Goal: Information Seeking & Learning: Learn about a topic

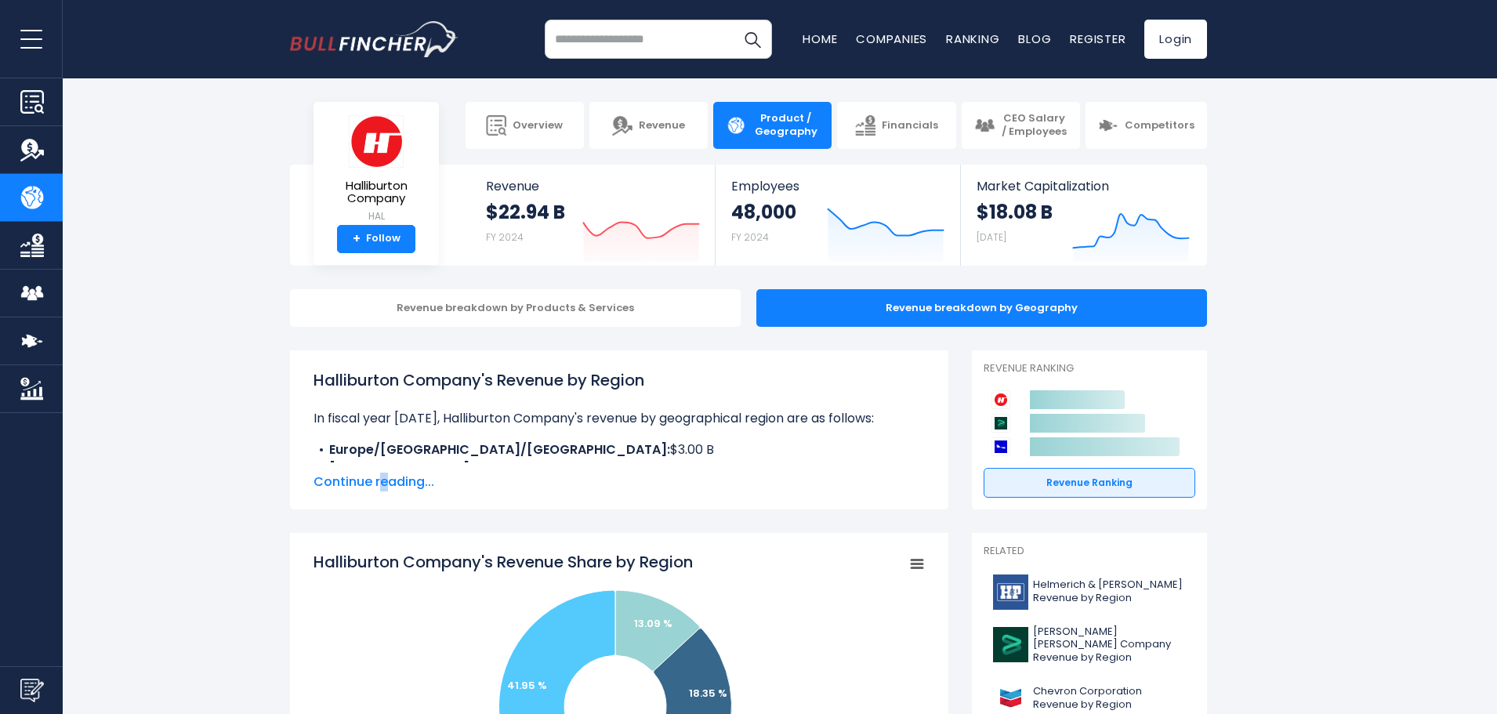
click at [384, 479] on span "Continue reading..." at bounding box center [619, 482] width 611 height 19
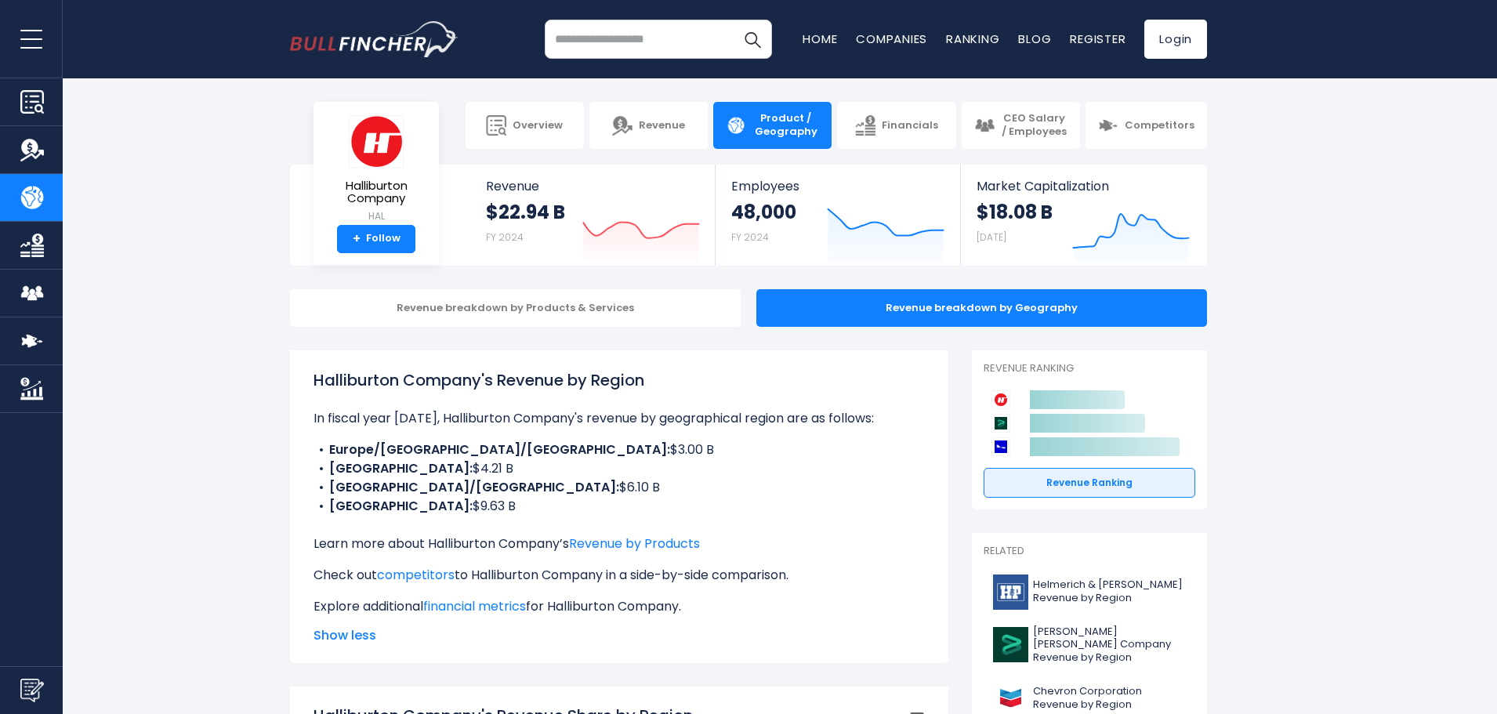
drag, startPoint x: 503, startPoint y: 511, endPoint x: 323, endPoint y: 451, distance: 189.9
click at [323, 451] on ul "Europe/[GEOGRAPHIC_DATA]/[GEOGRAPHIC_DATA]: $3.00 B [GEOGRAPHIC_DATA]: $4.21 B …" at bounding box center [619, 477] width 611 height 75
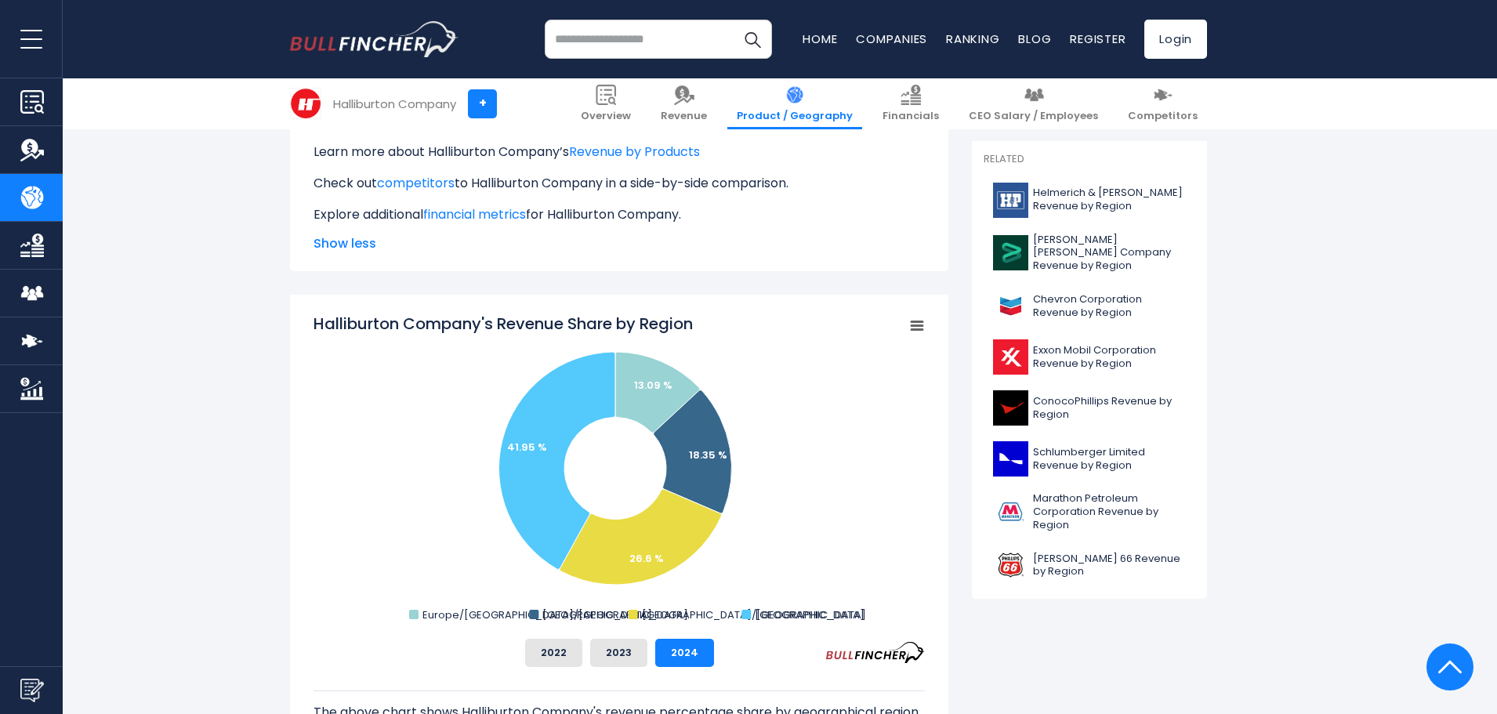
scroll to position [470, 0]
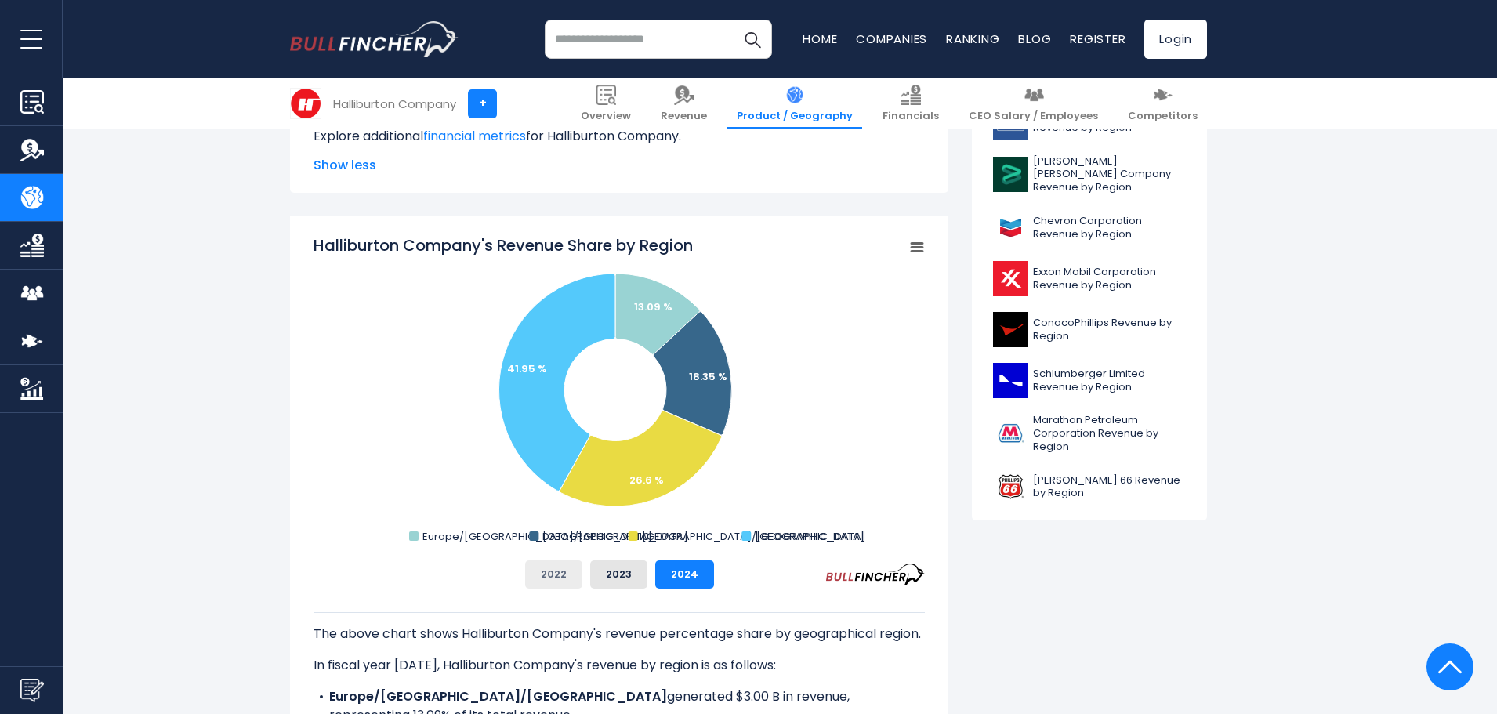
click at [564, 577] on button "2022" at bounding box center [553, 574] width 57 height 28
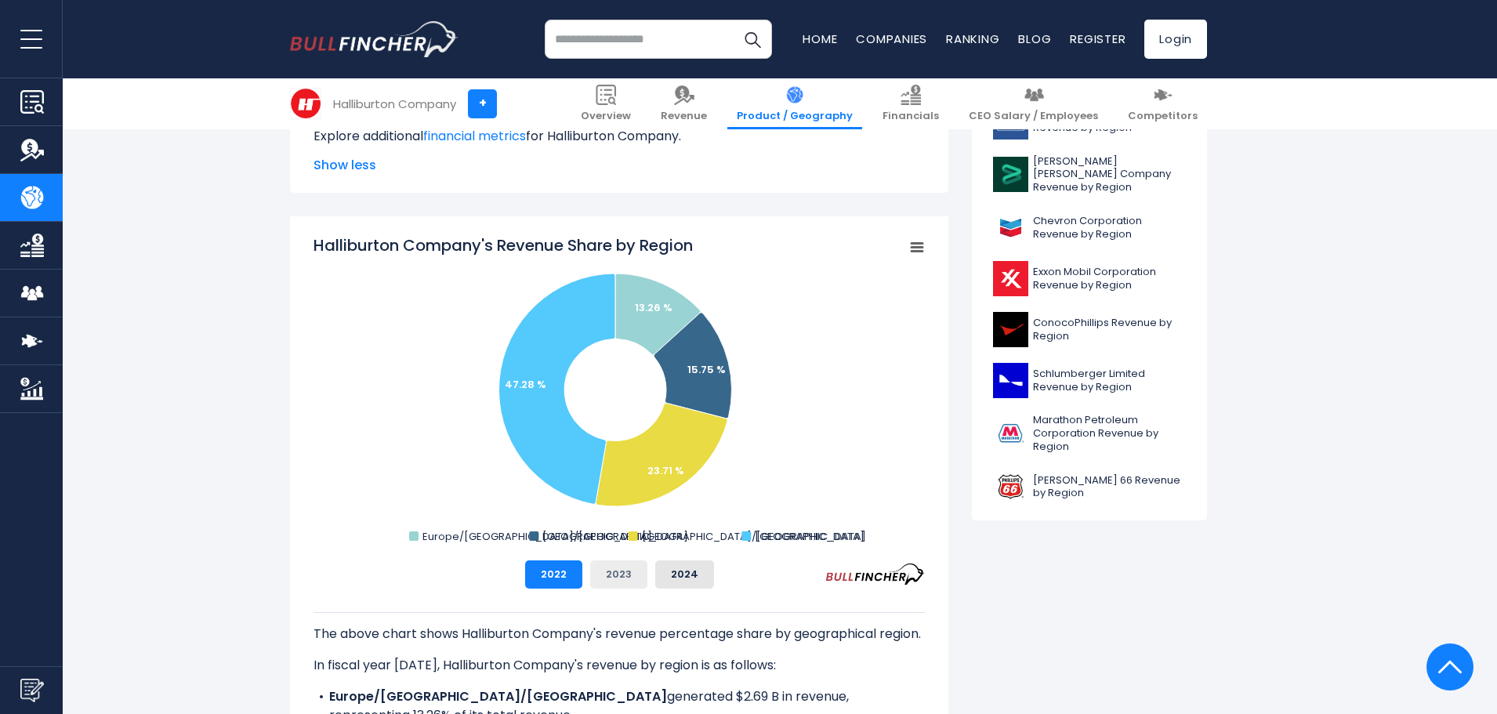
click at [611, 576] on button "2023" at bounding box center [618, 574] width 57 height 28
click at [676, 575] on button "2024" at bounding box center [684, 574] width 59 height 28
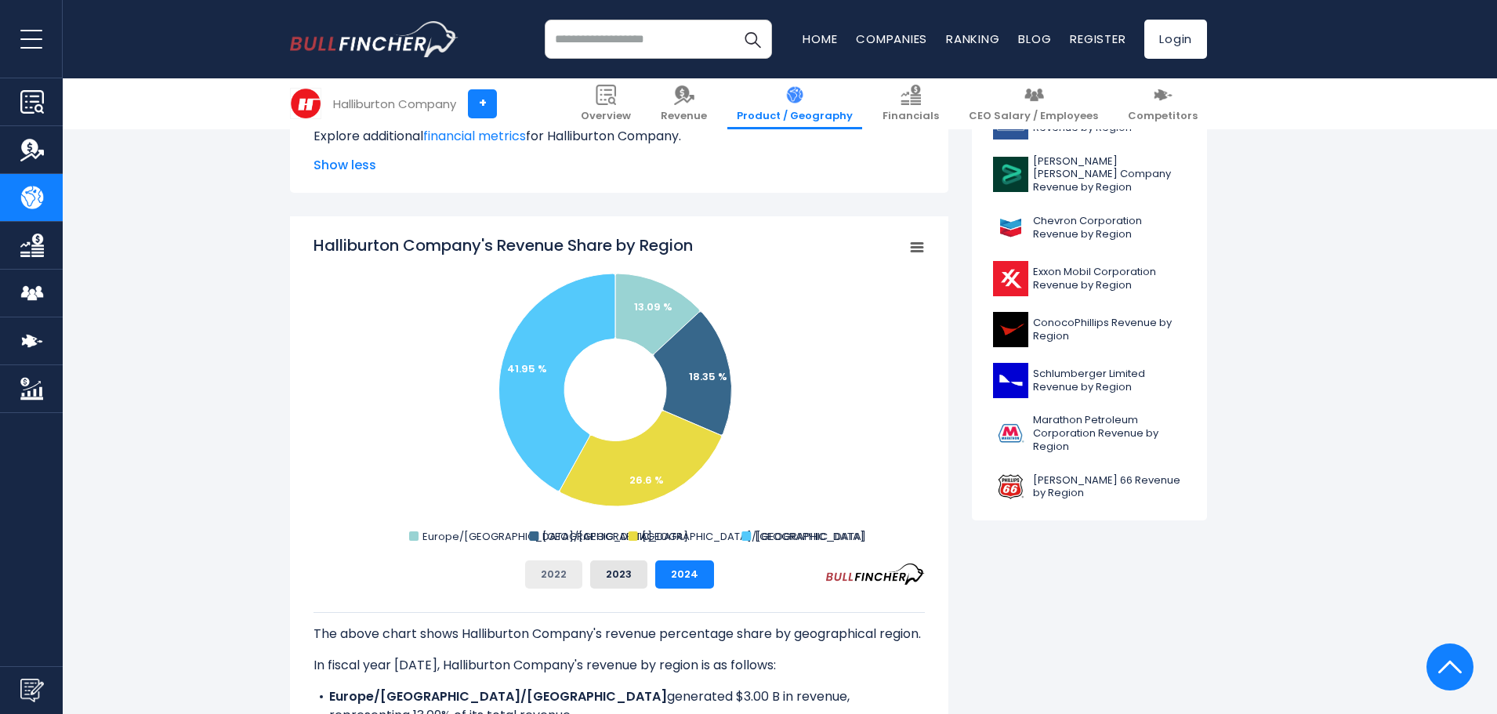
click at [567, 574] on button "2022" at bounding box center [553, 574] width 57 height 28
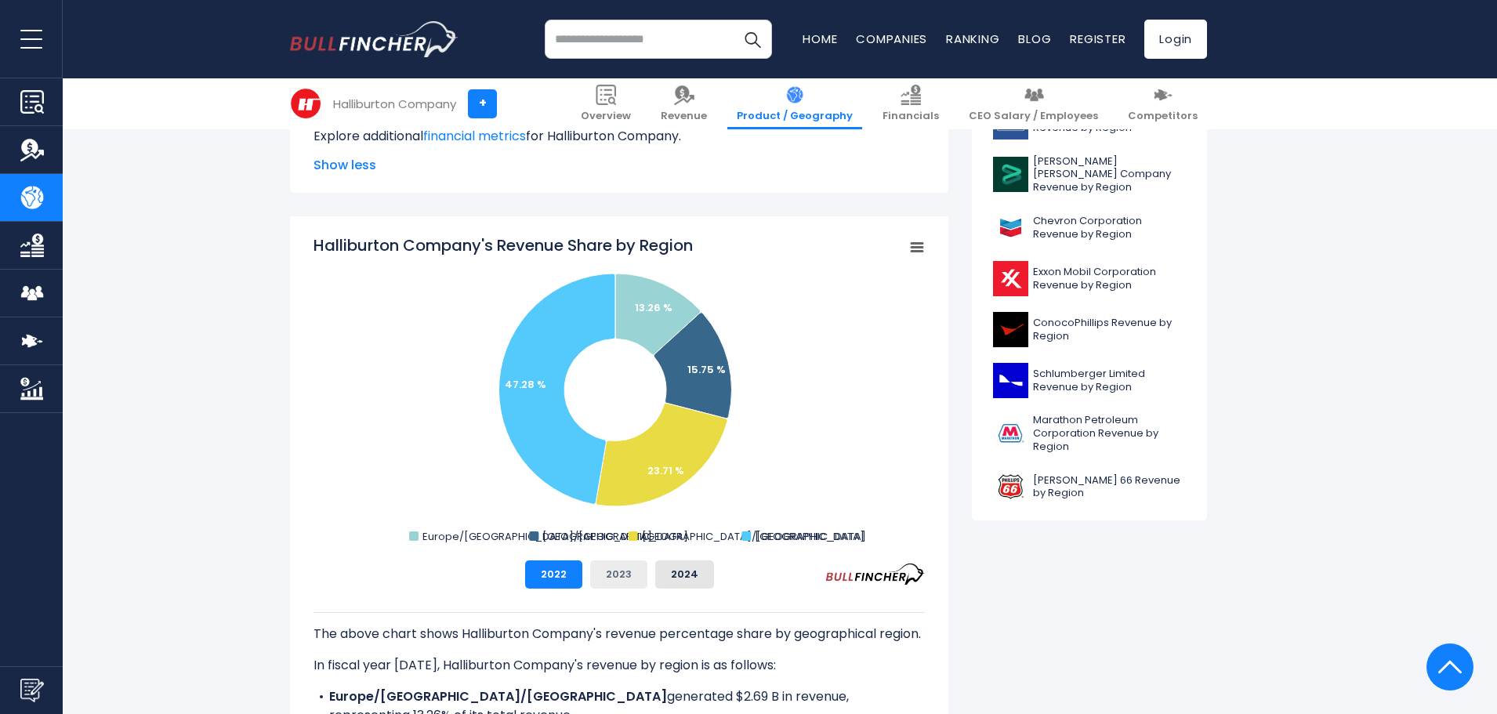
click at [619, 575] on button "2023" at bounding box center [618, 574] width 57 height 28
click at [682, 575] on button "2024" at bounding box center [684, 574] width 59 height 28
